Goal: Task Accomplishment & Management: Complete application form

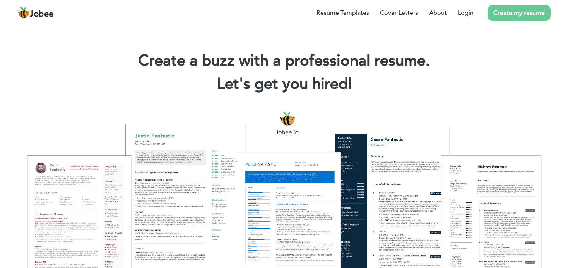
click at [530, 10] on link "Create my resume" at bounding box center [518, 13] width 63 height 17
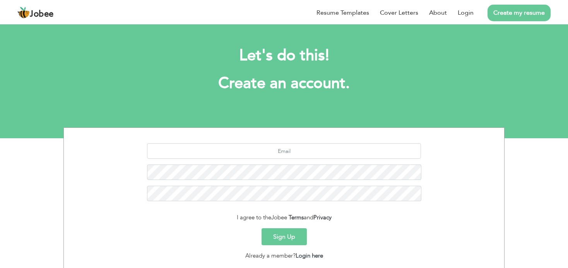
scroll to position [52, 0]
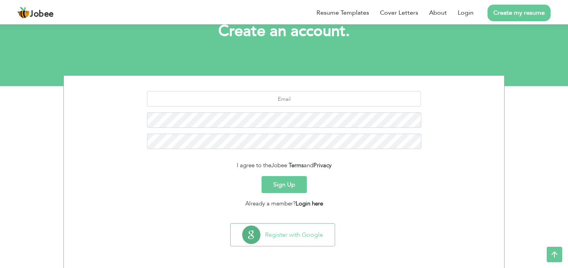
click at [303, 205] on link "Login here" at bounding box center [309, 204] width 27 height 8
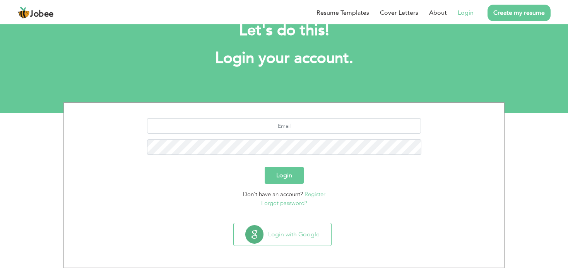
scroll to position [25, 0]
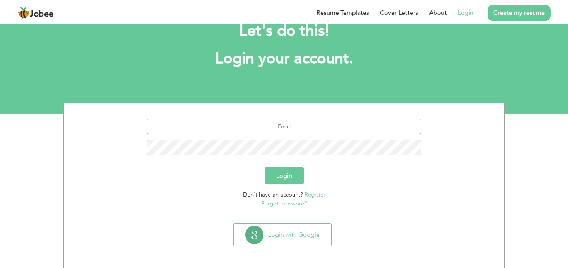
click at [260, 129] on input "text" at bounding box center [284, 126] width 274 height 15
type input "[EMAIL_ADDRESS][DOMAIN_NAME]"
click at [284, 182] on button "Login" at bounding box center [284, 176] width 39 height 17
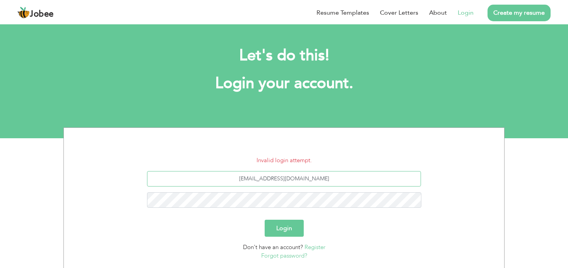
drag, startPoint x: 292, startPoint y: 180, endPoint x: 274, endPoint y: 178, distance: 18.6
click at [274, 178] on input "[EMAIL_ADDRESS][DOMAIN_NAME]" at bounding box center [284, 178] width 274 height 15
type input "[EMAIL_ADDRESS][DOMAIN_NAME]"
click at [275, 233] on button "Login" at bounding box center [284, 228] width 39 height 17
click at [315, 250] on link "Register" at bounding box center [314, 248] width 21 height 8
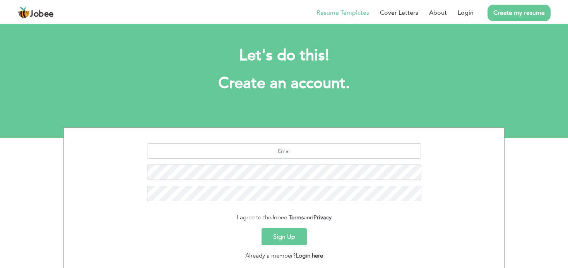
click at [347, 12] on link "Resume Templates" at bounding box center [342, 12] width 53 height 9
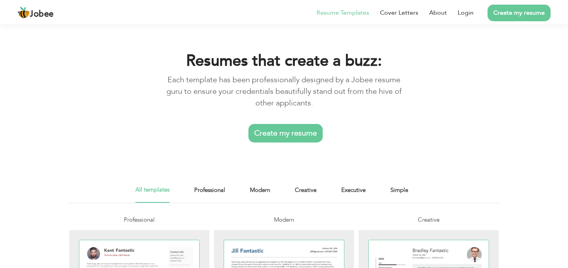
scroll to position [77, 0]
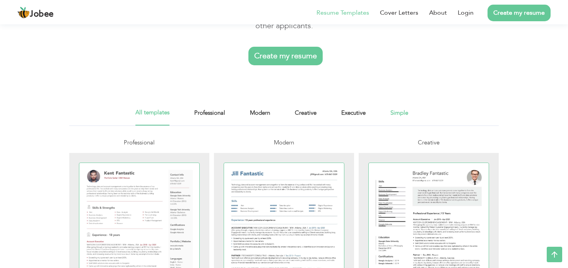
click at [396, 112] on link "Simple" at bounding box center [399, 116] width 18 height 17
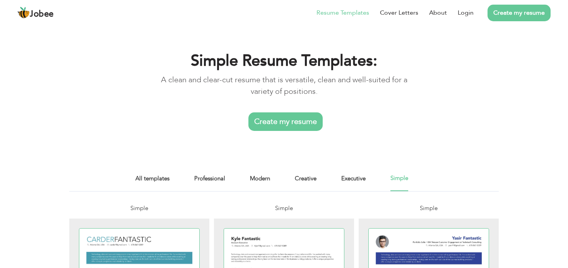
click at [512, 14] on link "Create my resume" at bounding box center [518, 13] width 63 height 17
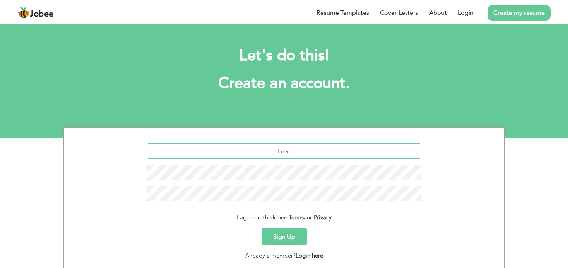
click at [284, 156] on input "text" at bounding box center [284, 151] width 274 height 15
type input "aryan.khan7994831@gmail.com"
click at [290, 236] on button "Sign Up" at bounding box center [284, 237] width 45 height 17
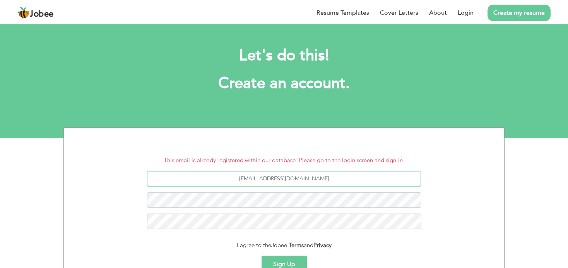
click at [314, 180] on input "[EMAIL_ADDRESS][DOMAIN_NAME]" at bounding box center [284, 178] width 274 height 15
click at [291, 179] on input "[EMAIL_ADDRESS][DOMAIN_NAME]" at bounding box center [284, 178] width 274 height 15
type input "aryan.khan1212003@gmail.com"
click at [288, 258] on button "Sign Up" at bounding box center [284, 264] width 45 height 17
